Goal: Navigation & Orientation: Understand site structure

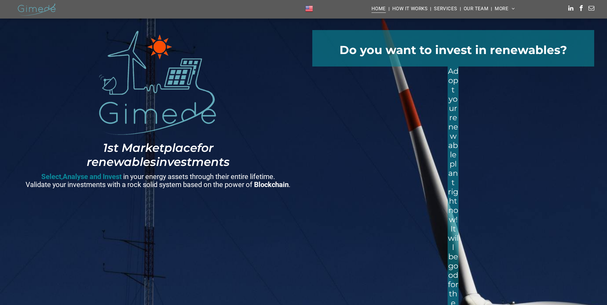
click at [309, 9] on img at bounding box center [309, 8] width 8 height 8
click at [306, 8] on img at bounding box center [309, 8] width 8 height 8
click at [307, 8] on img at bounding box center [309, 8] width 8 height 8
click at [311, 9] on img at bounding box center [309, 8] width 8 height 8
click at [27, 7] on img at bounding box center [36, 9] width 45 height 19
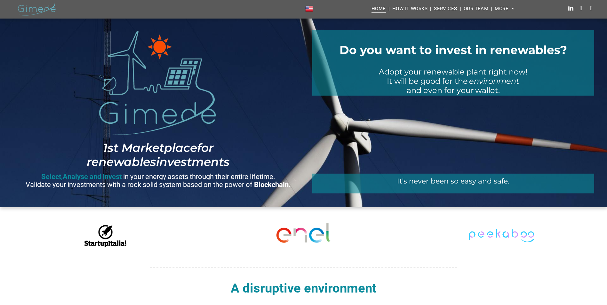
click at [311, 7] on img at bounding box center [309, 8] width 8 height 8
click at [479, 7] on span "OUR TEAM" at bounding box center [476, 8] width 25 height 9
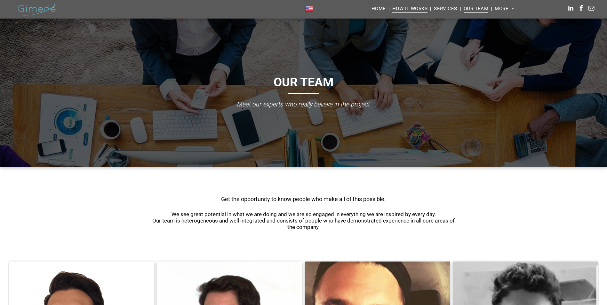
click at [407, 6] on span "HOW IT WORKS" at bounding box center [409, 8] width 35 height 9
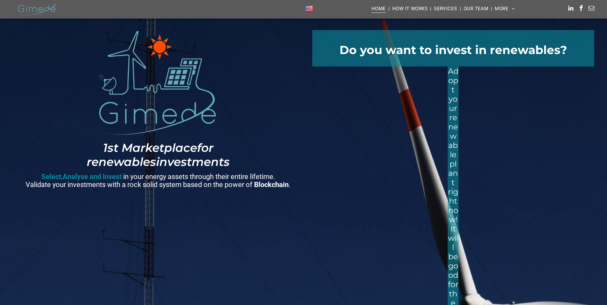
click at [376, 9] on span "HOME" at bounding box center [378, 8] width 14 height 9
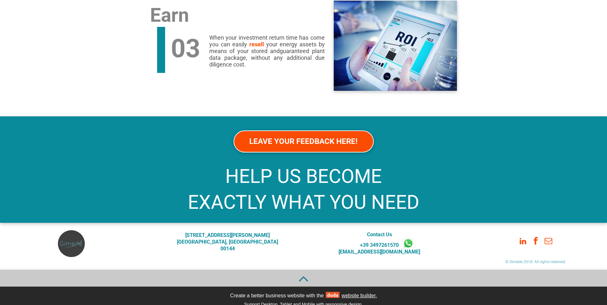
scroll to position [1321, 0]
